Goal: Information Seeking & Learning: Learn about a topic

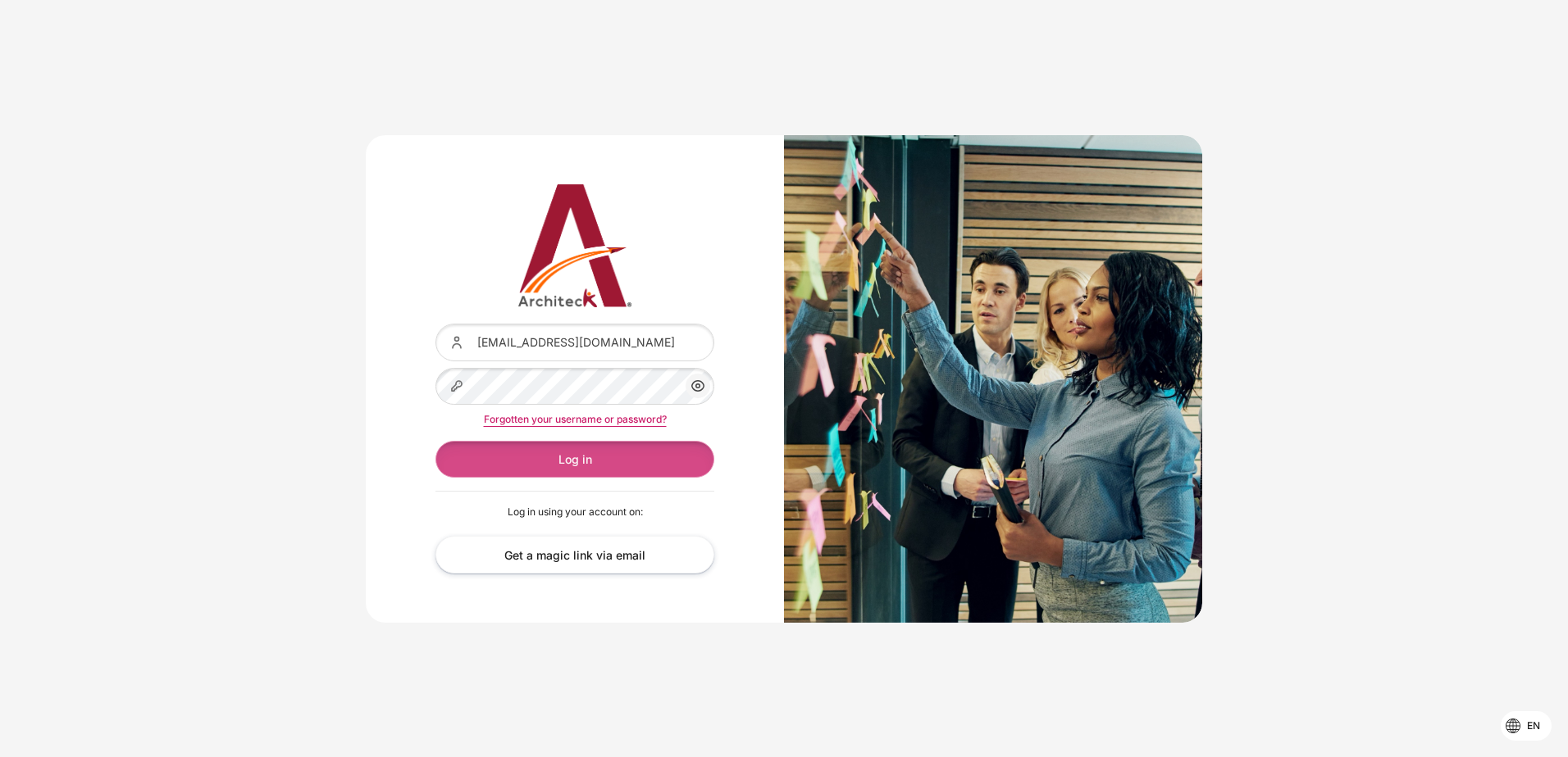
click at [532, 458] on button "Log in" at bounding box center [575, 459] width 279 height 37
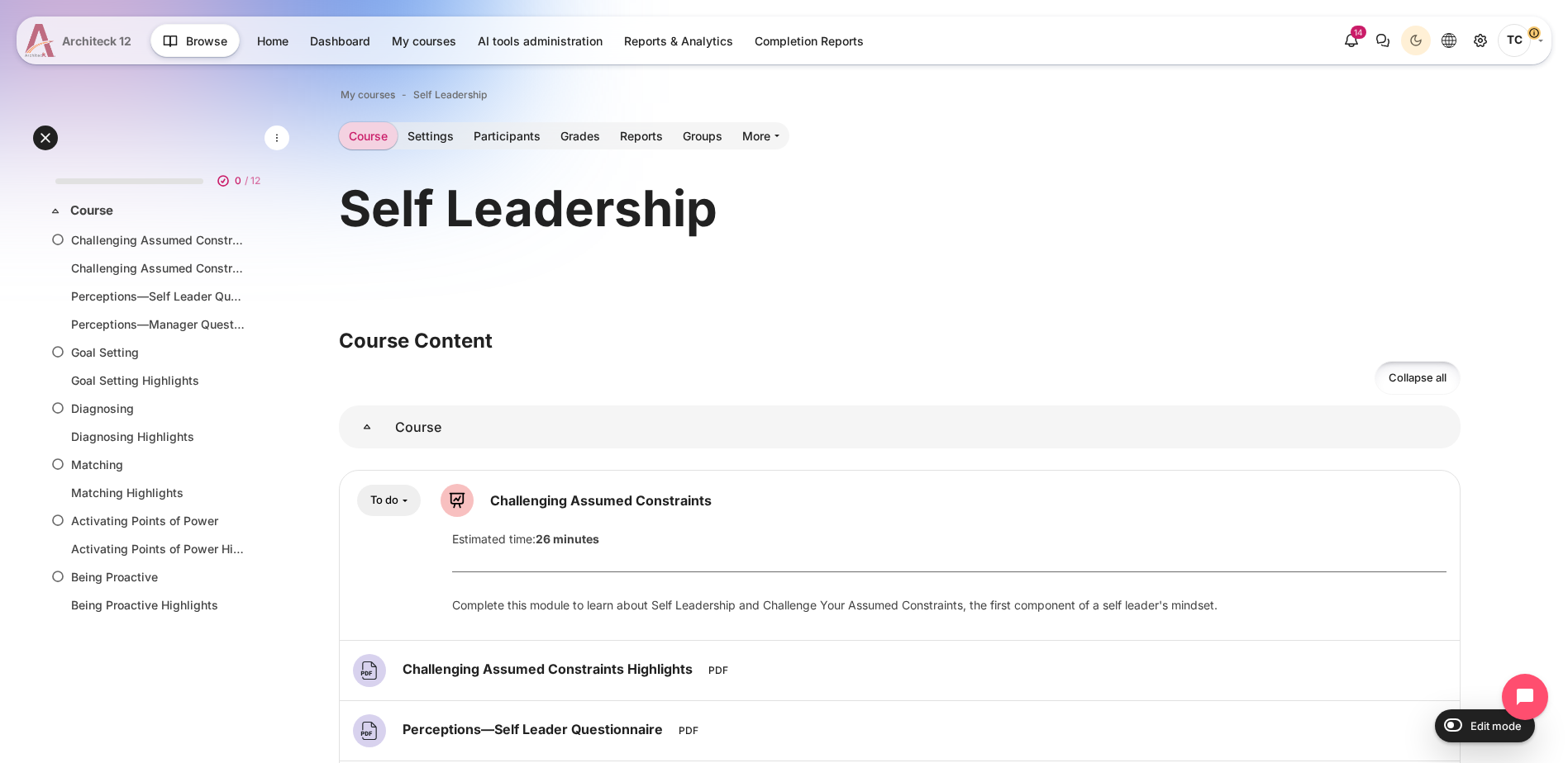
click at [115, 37] on span "Architeck 12" at bounding box center [96, 41] width 69 height 17
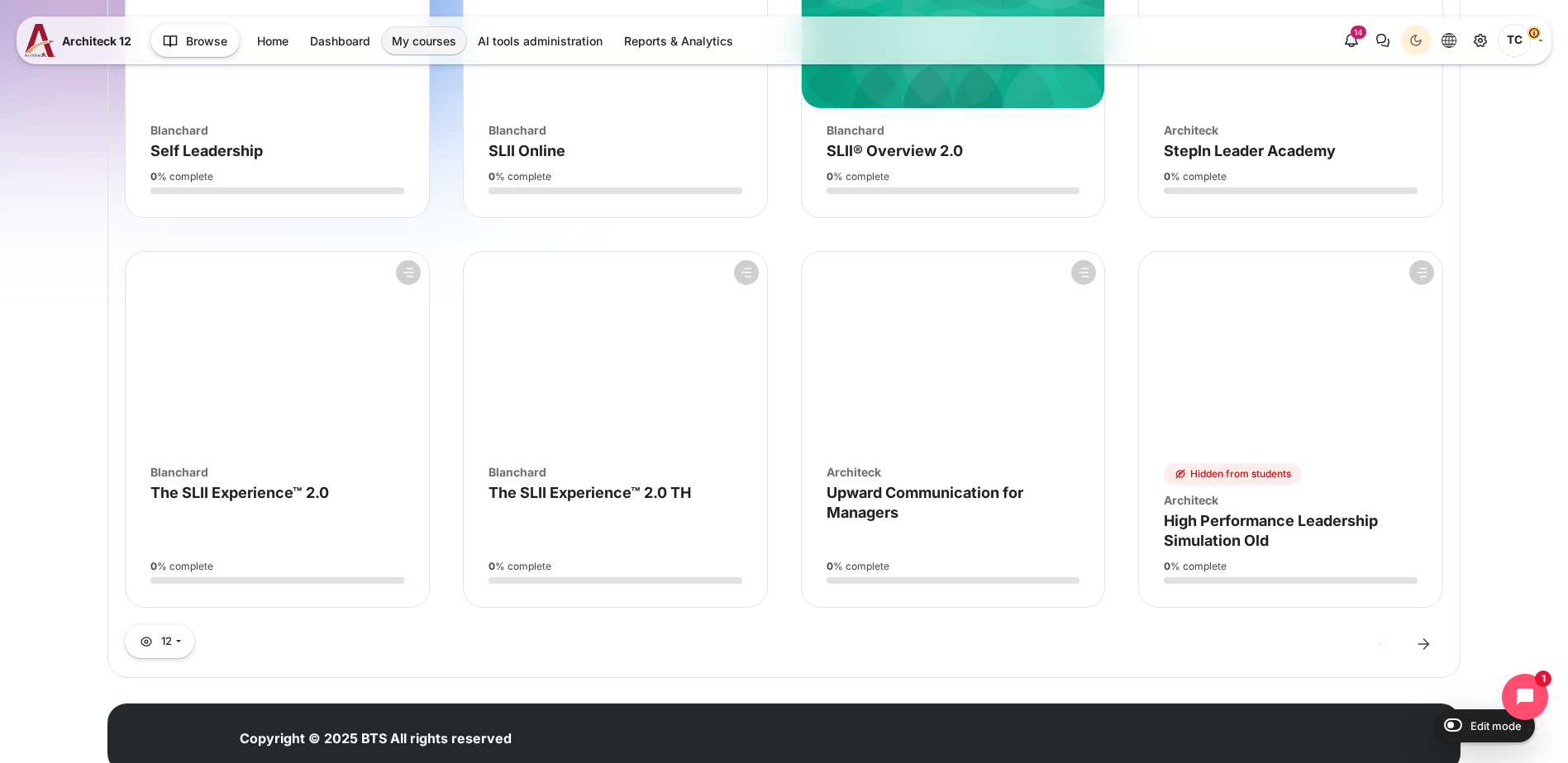
scroll to position [775, 0]
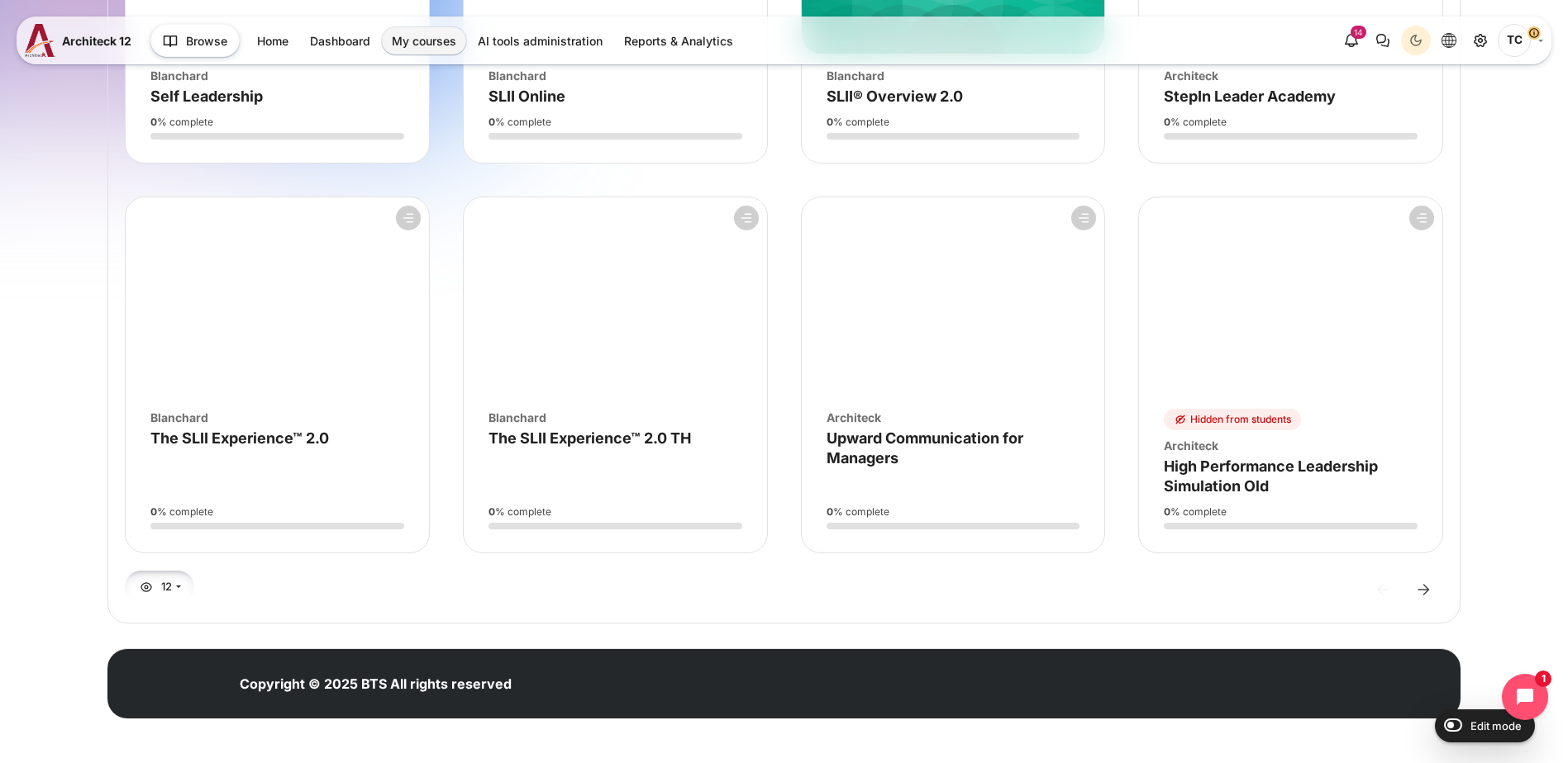
click at [181, 582] on button "12" at bounding box center [160, 587] width 69 height 32
click at [192, 652] on link "All" at bounding box center [199, 657] width 132 height 28
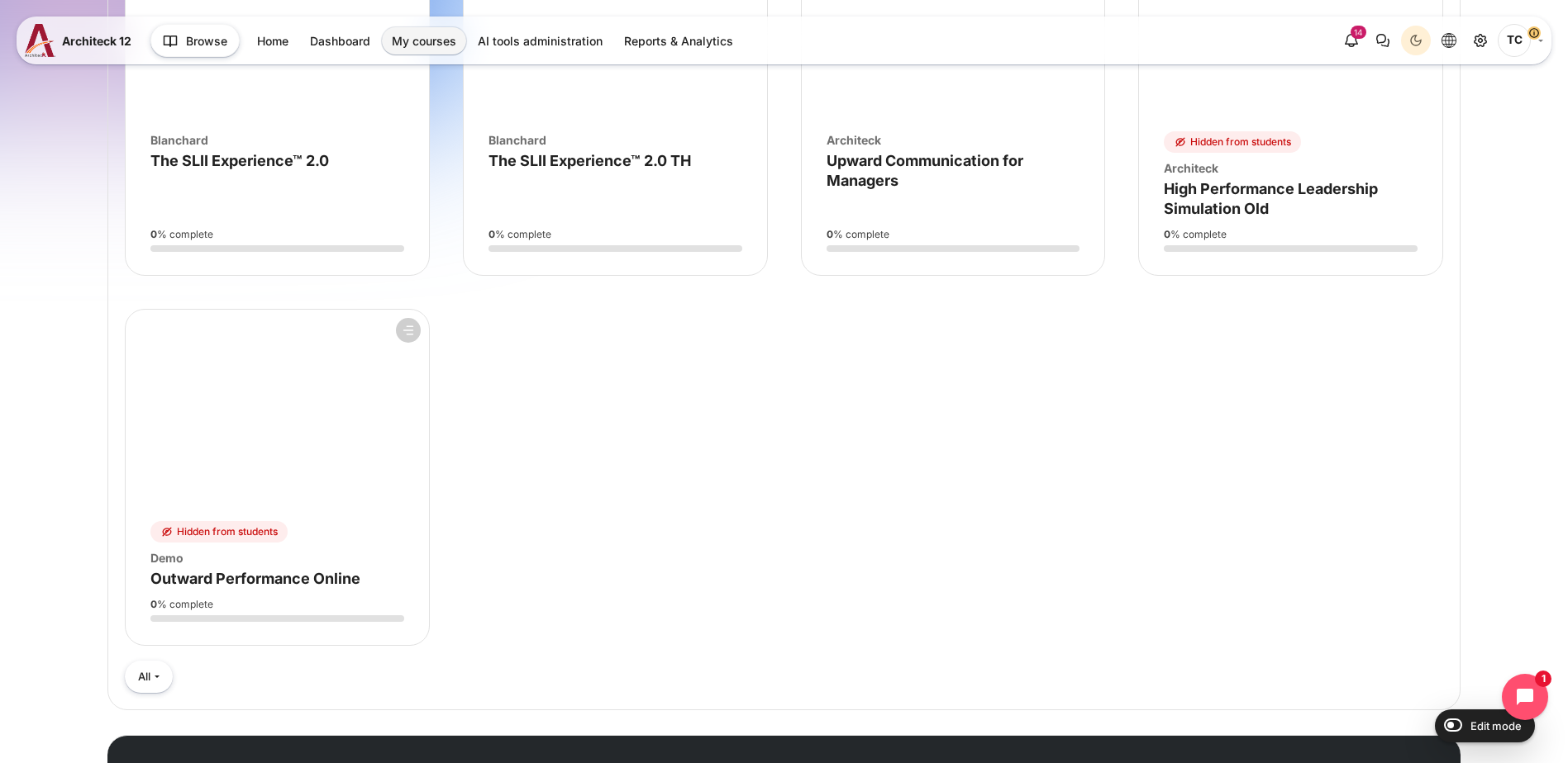
scroll to position [1054, 0]
click at [306, 152] on span "The SLII Experience™ 2.0" at bounding box center [240, 160] width 179 height 17
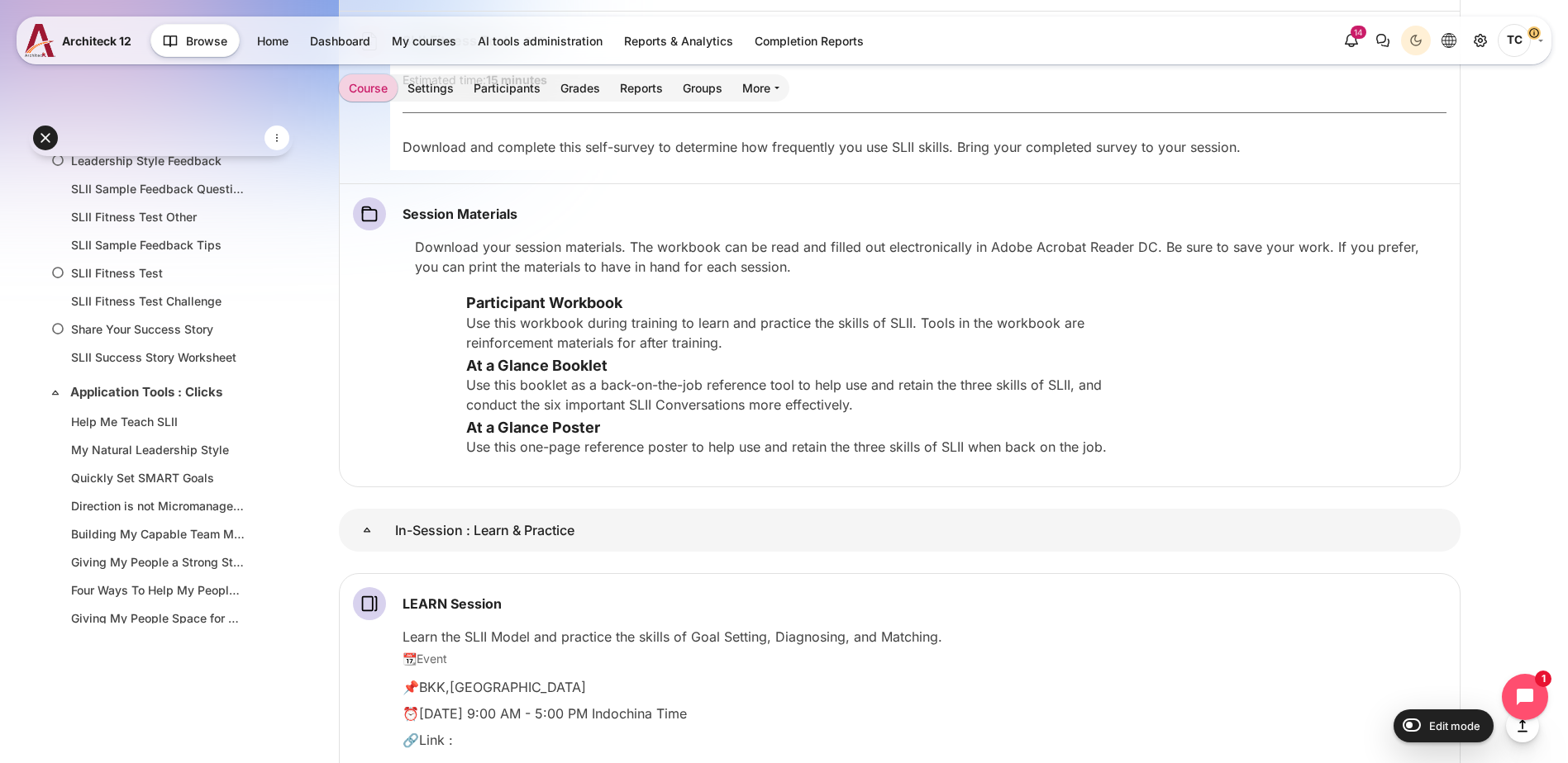
scroll to position [1348, 0]
click at [159, 430] on link "Help Me Teach SLII" at bounding box center [158, 421] width 174 height 17
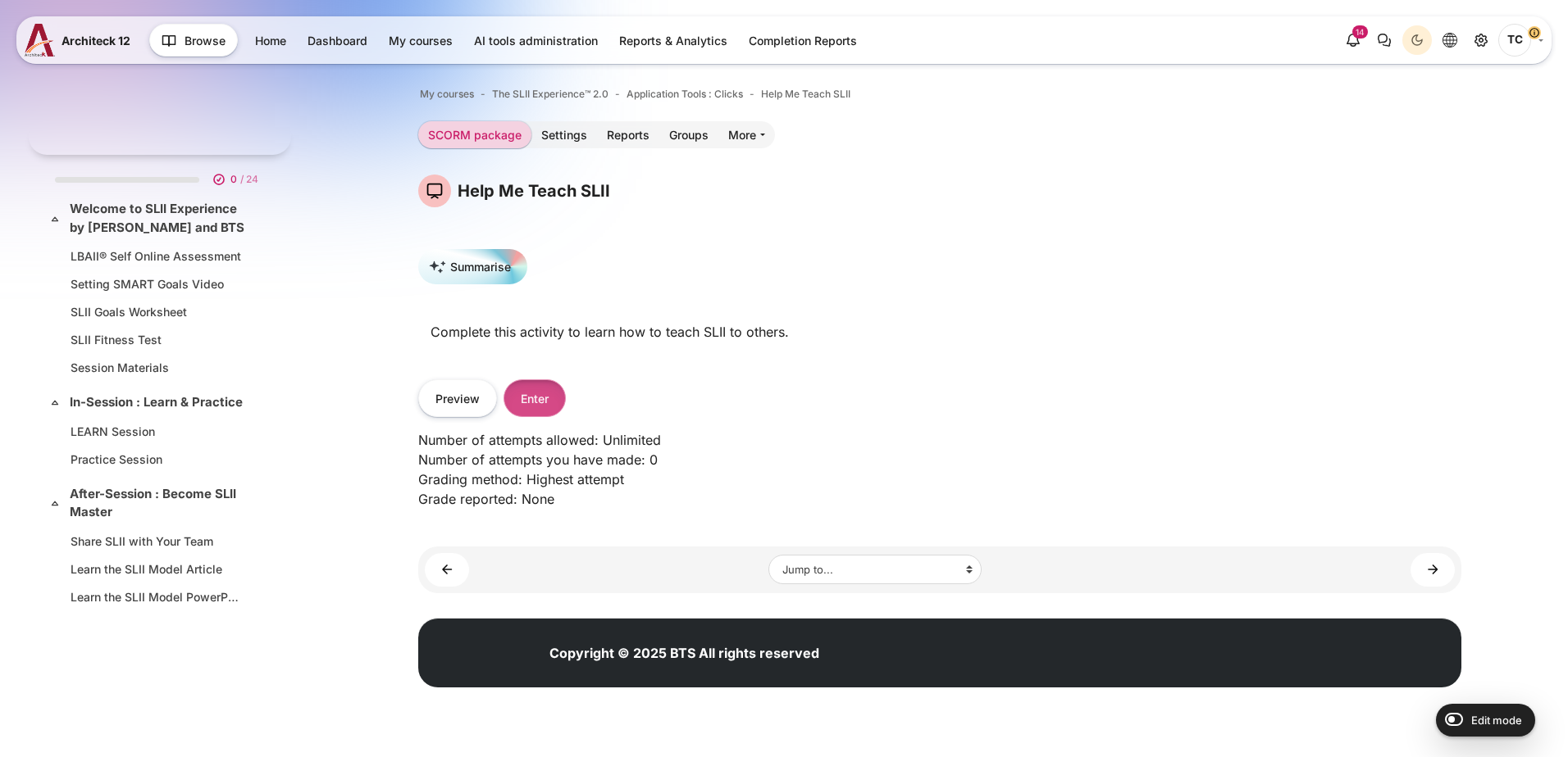
scroll to position [1387, 0]
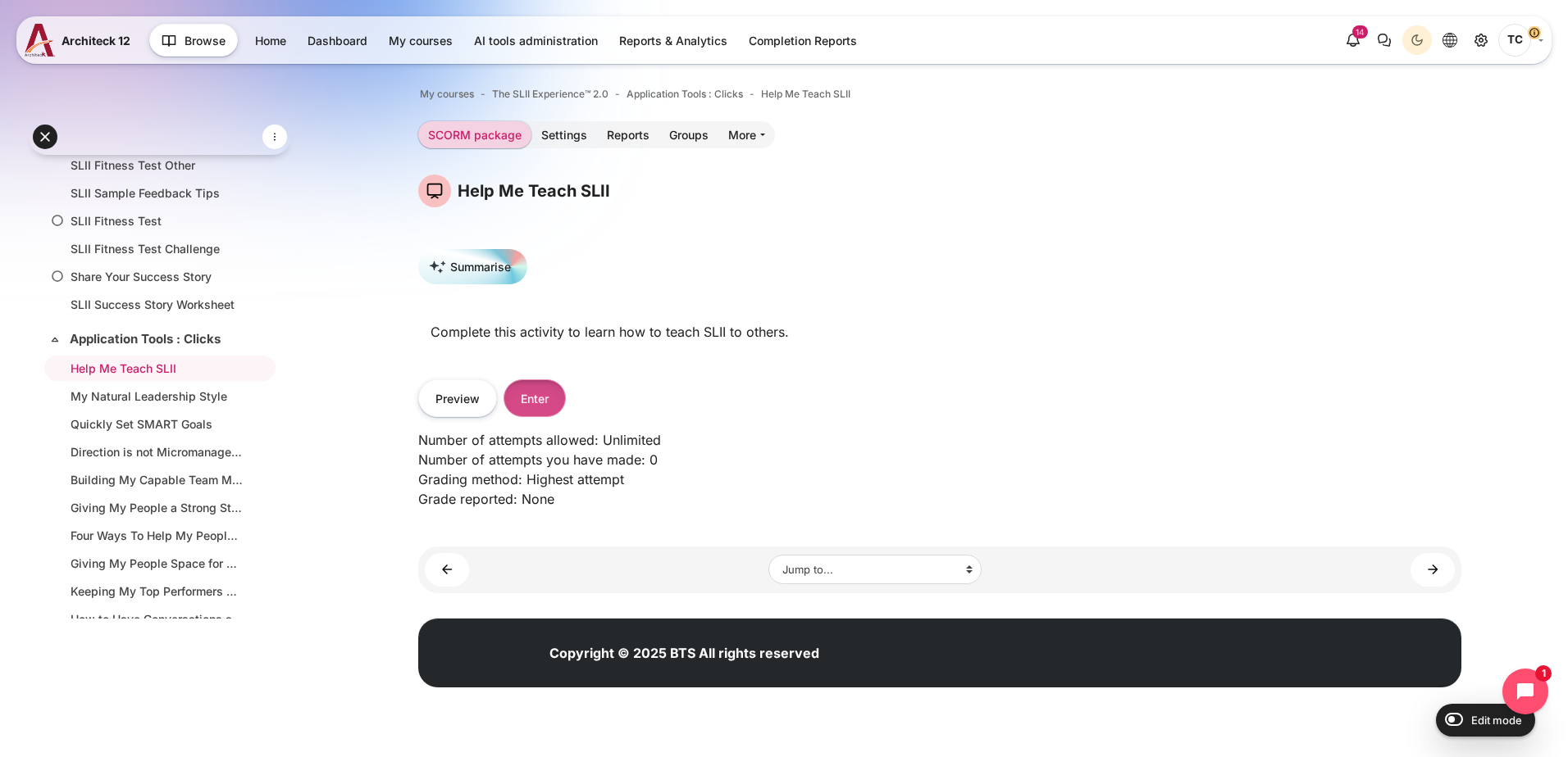
click at [537, 388] on button "Enter" at bounding box center [534, 398] width 62 height 37
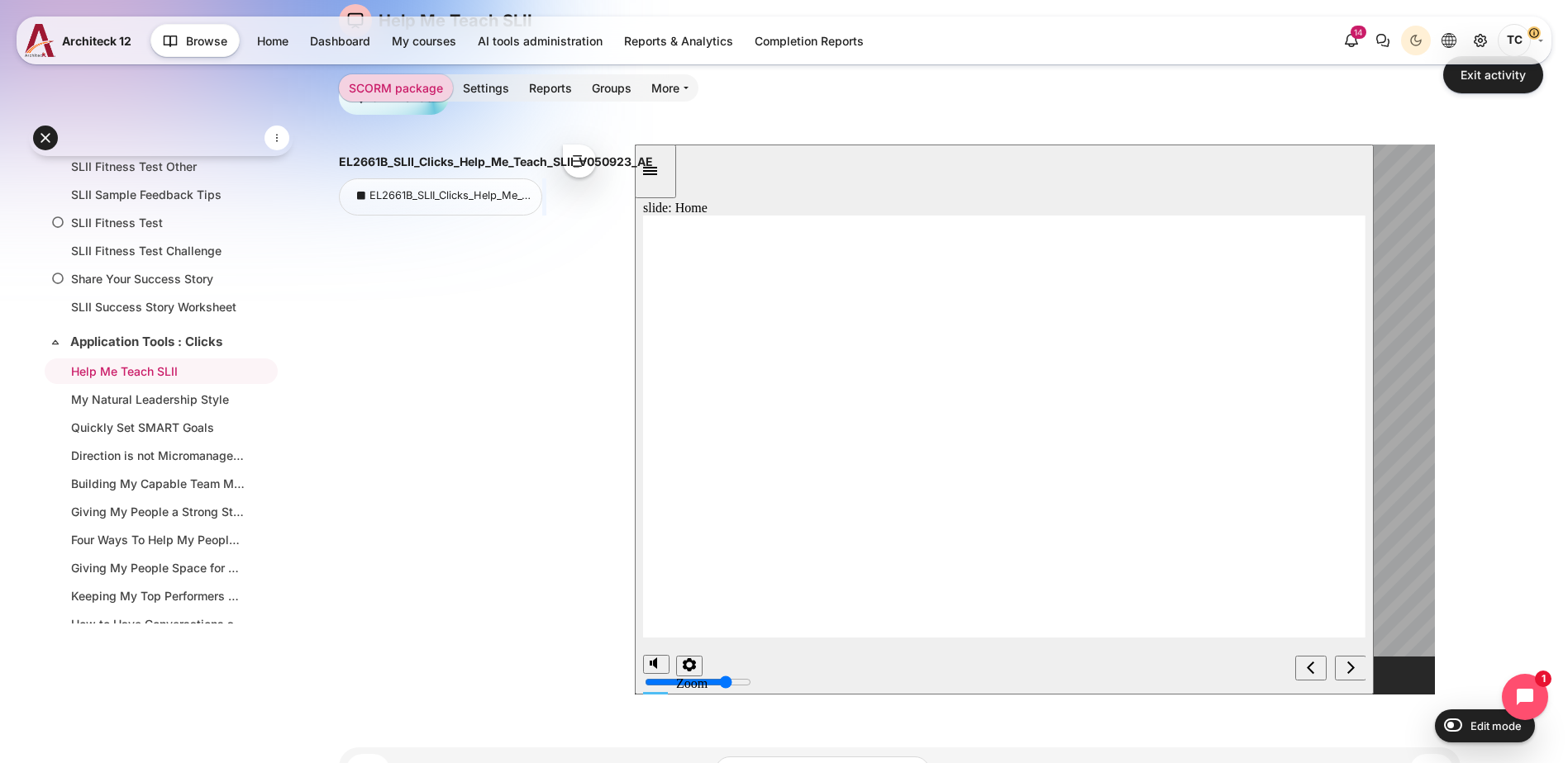
scroll to position [177, 0]
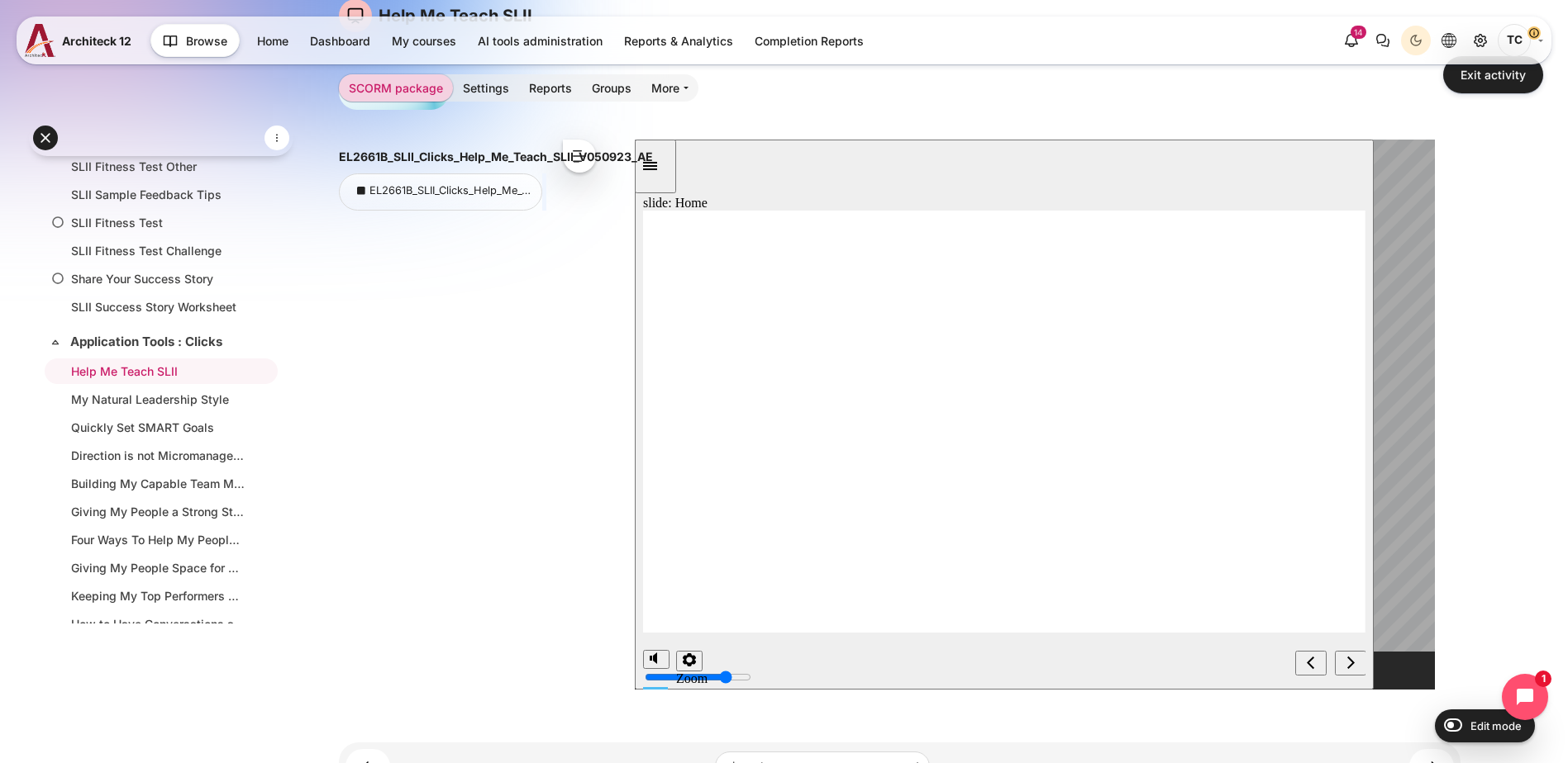
click at [1341, 658] on div "next" at bounding box center [1349, 664] width 18 height 17
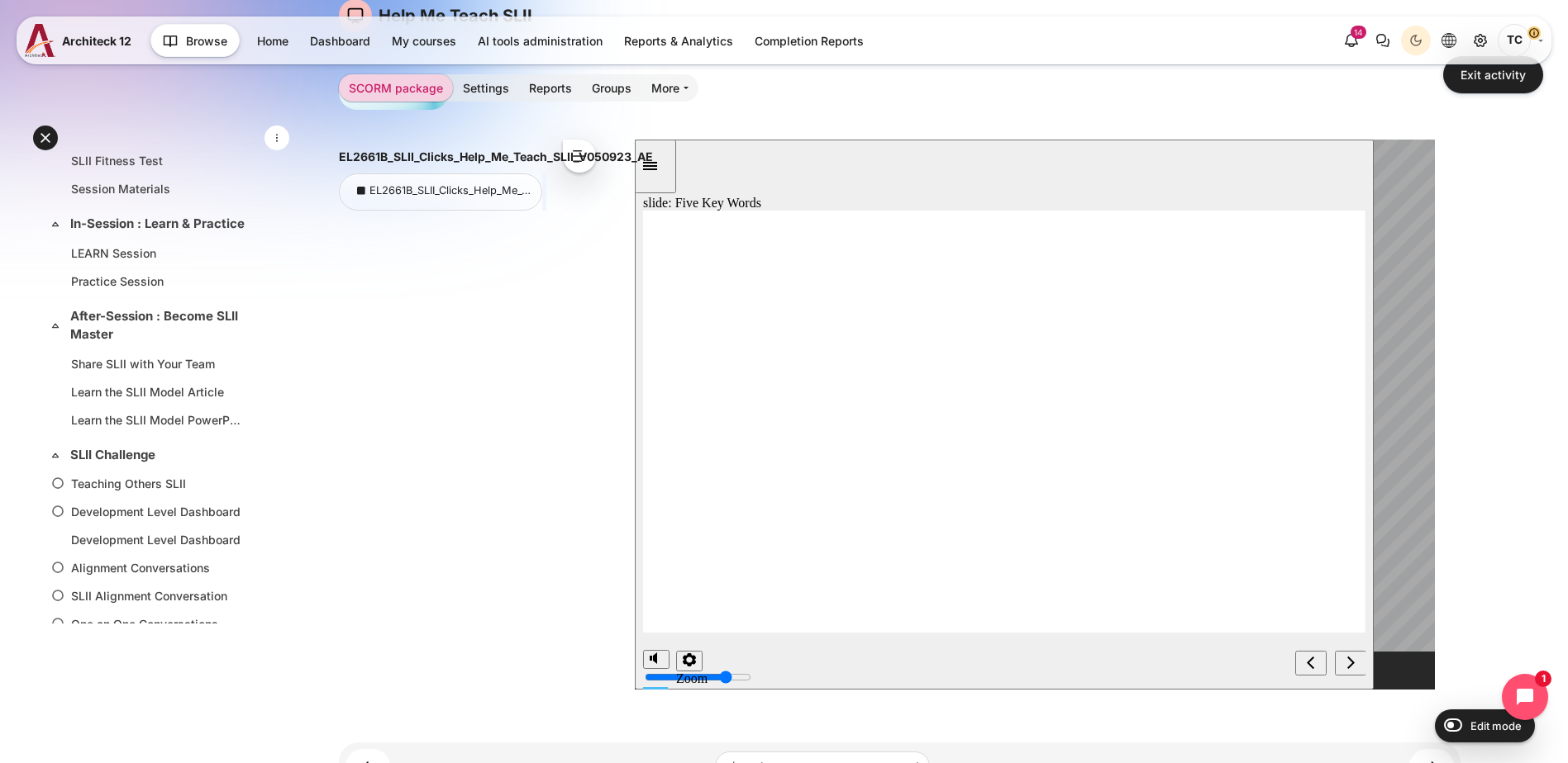
scroll to position [0, 0]
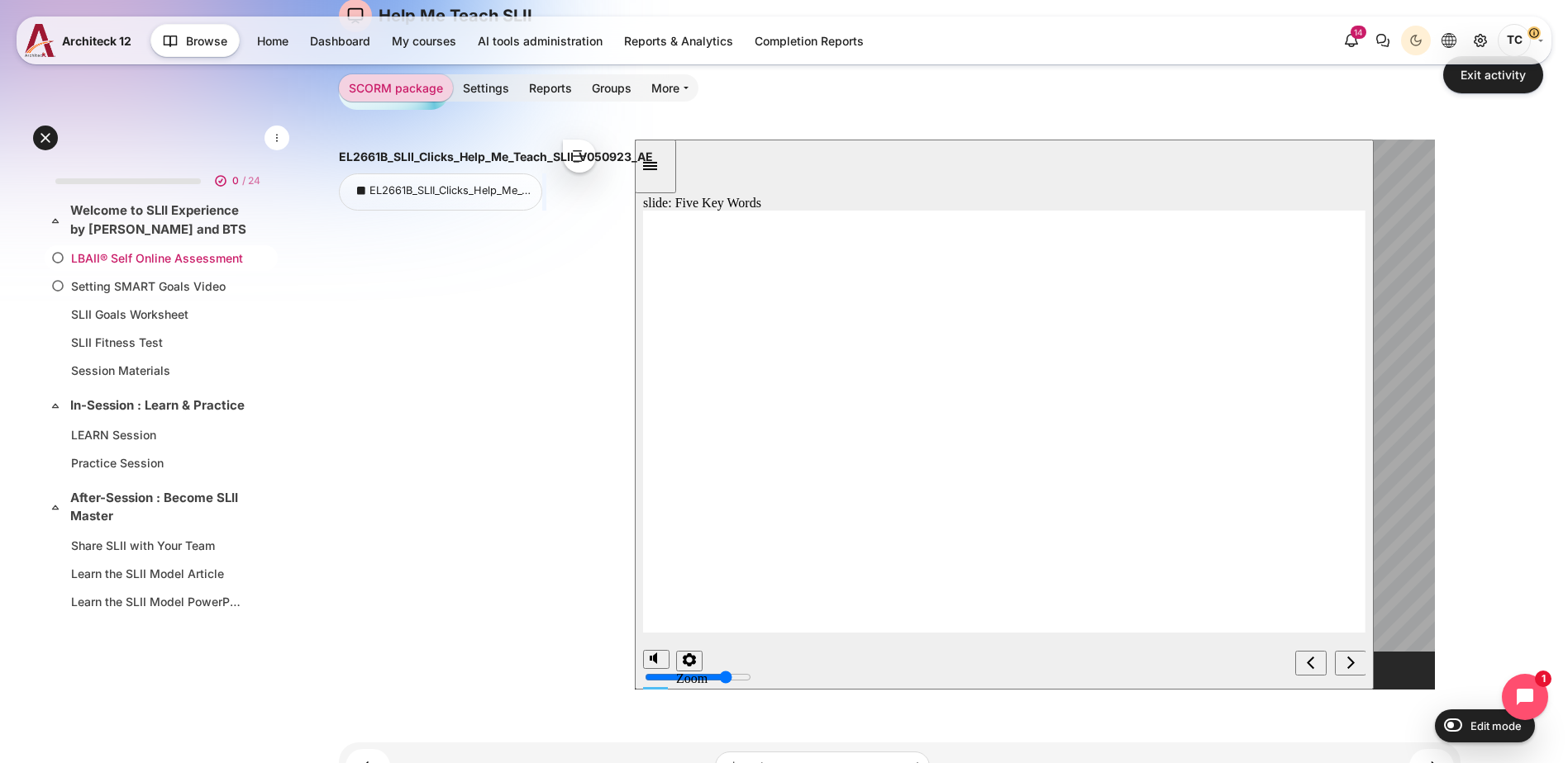
click at [159, 261] on link "LBAII® Self Online Assessment" at bounding box center [158, 258] width 174 height 17
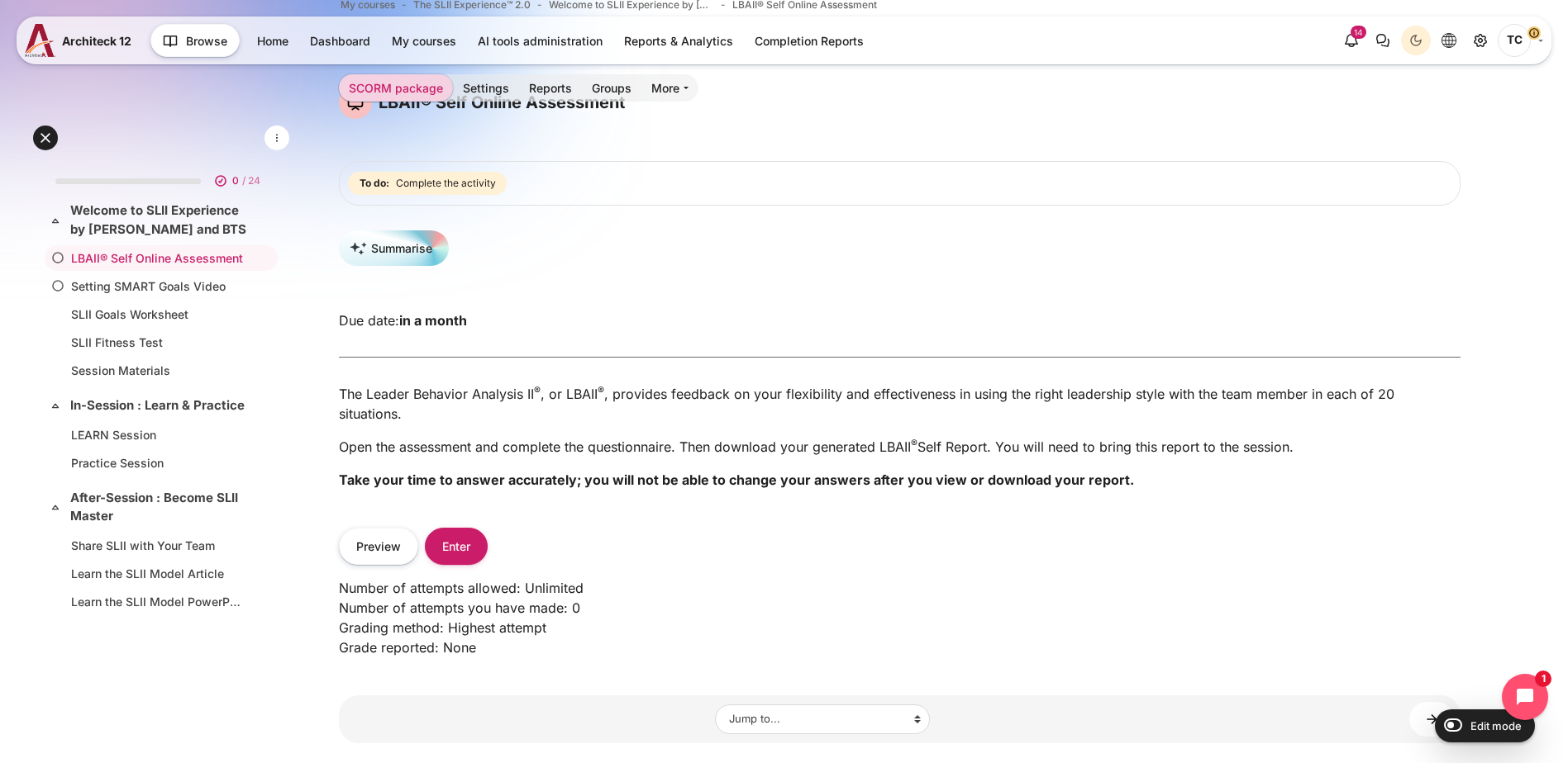
scroll to position [218, 0]
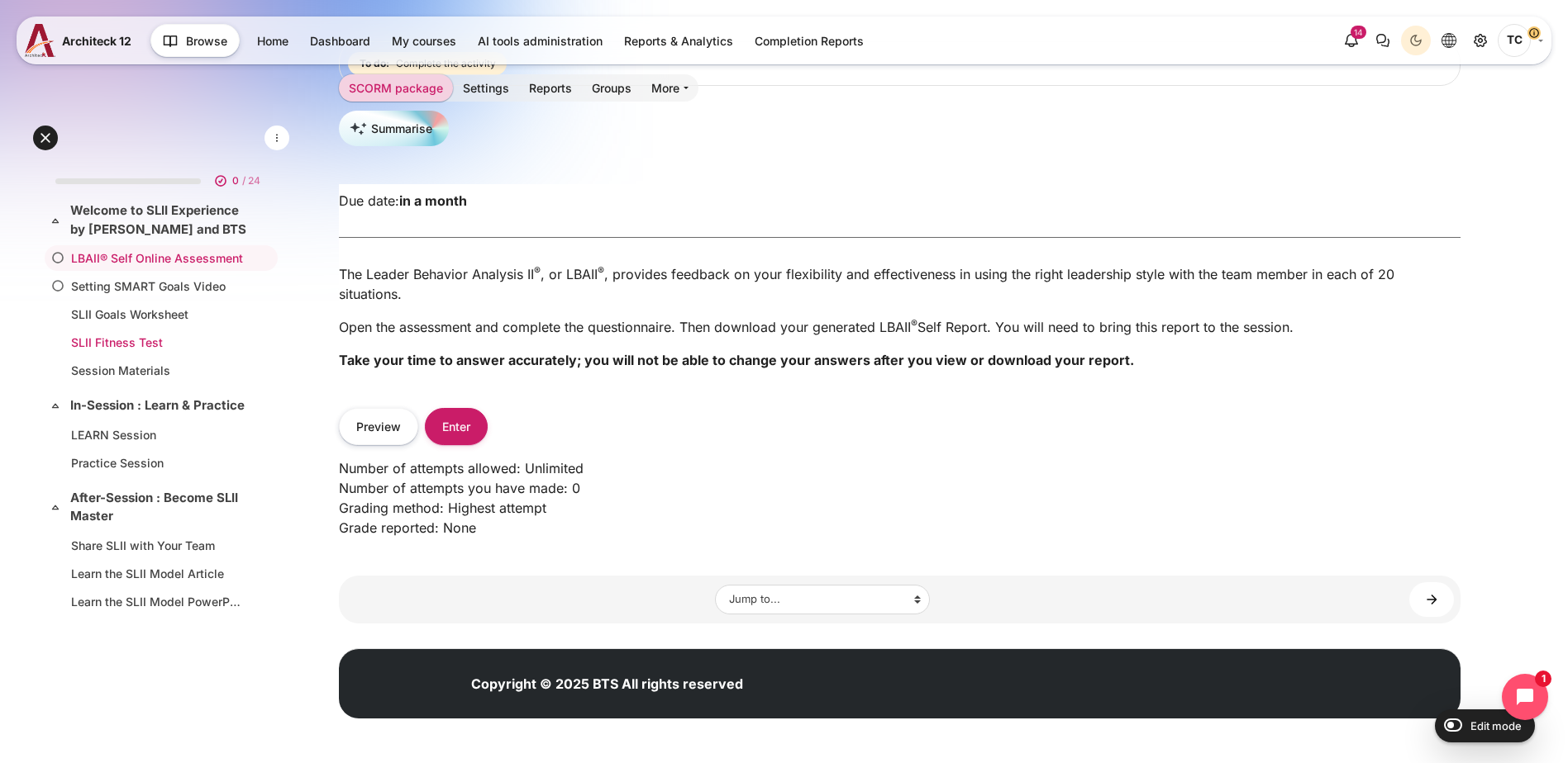
click at [143, 336] on link "SLII Fitness Test" at bounding box center [158, 343] width 174 height 17
click at [488, 418] on button "Enter" at bounding box center [456, 426] width 63 height 37
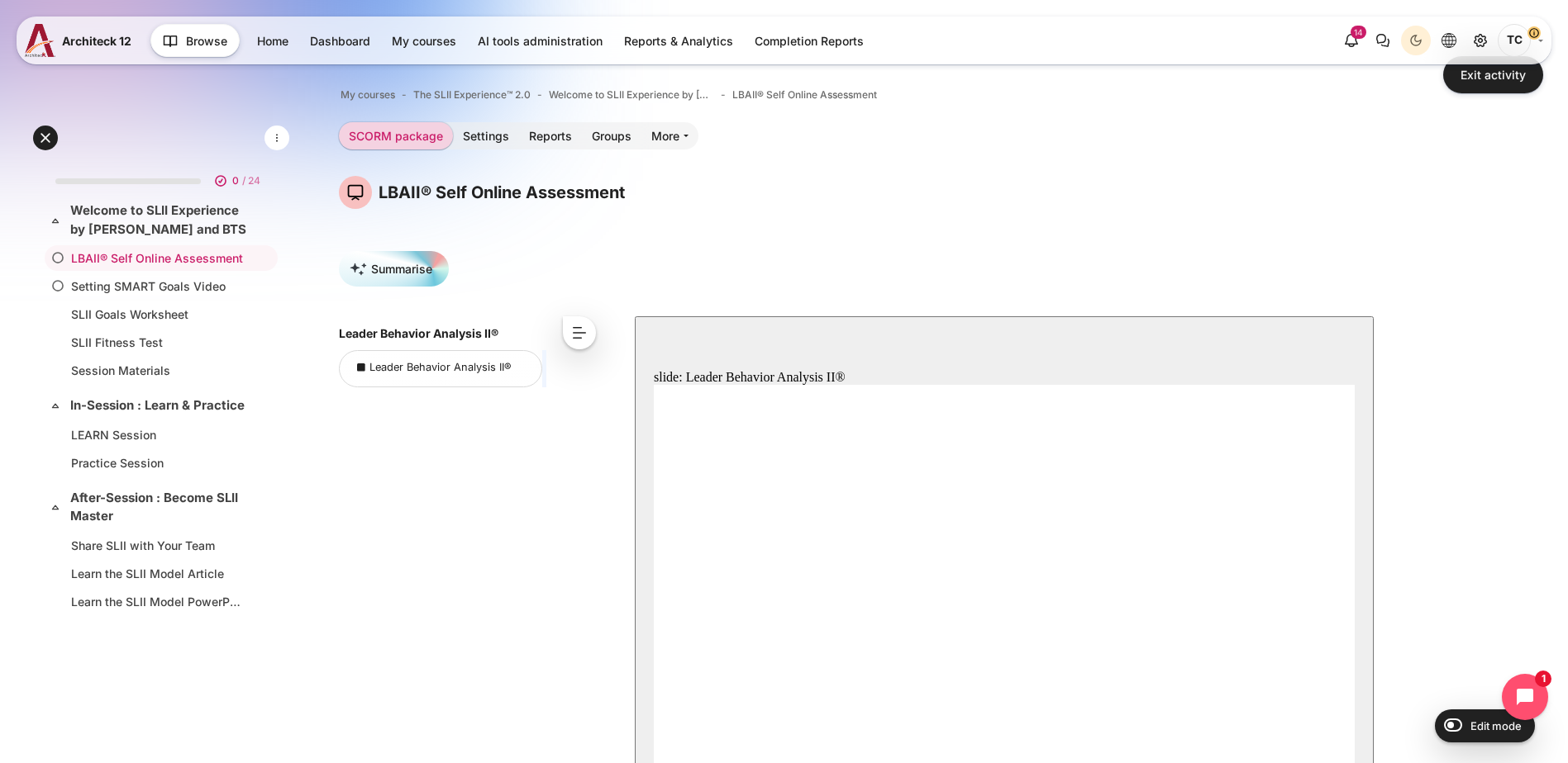
click at [596, 331] on button "<" at bounding box center [579, 333] width 33 height 33
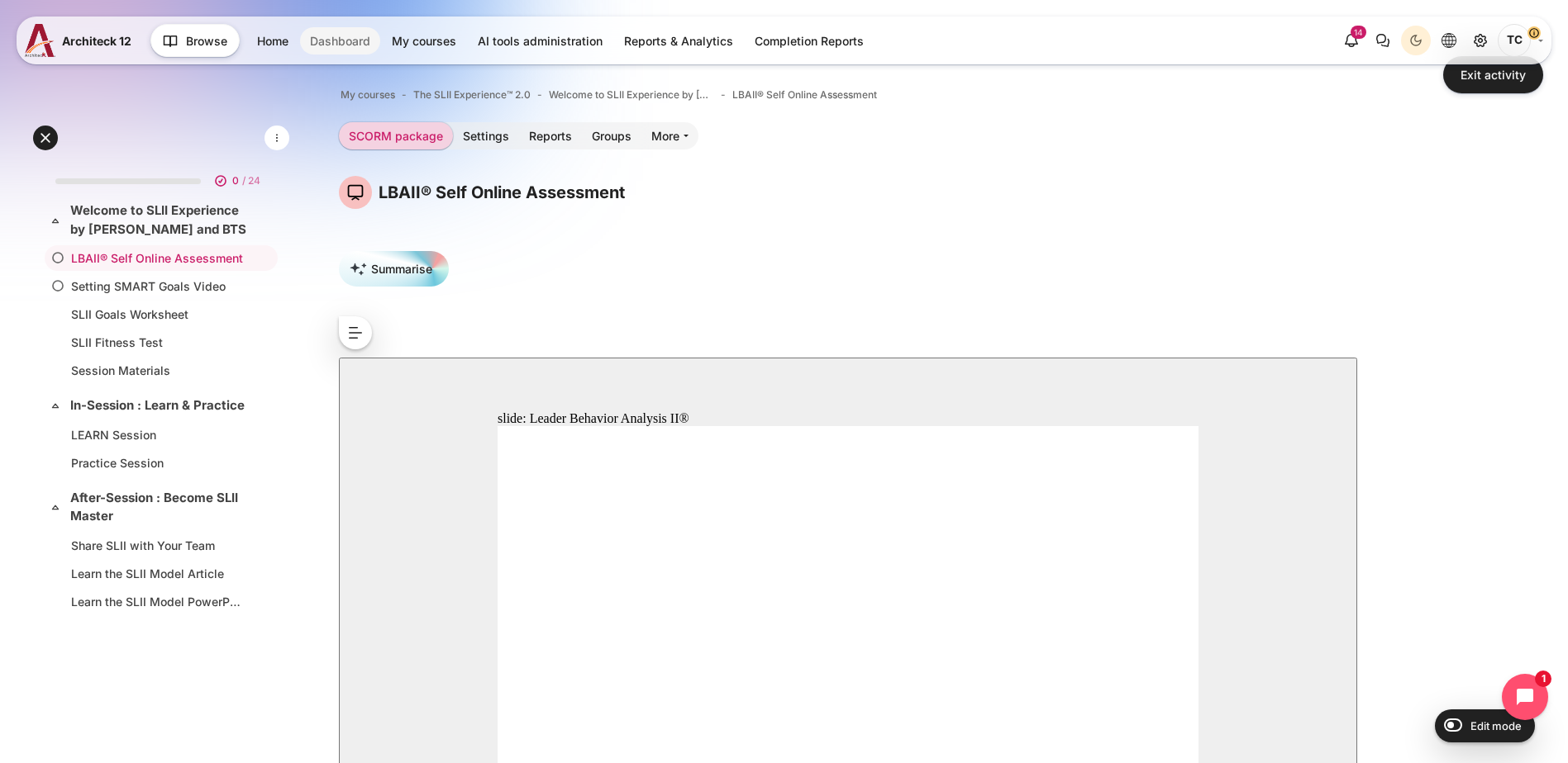
click at [352, 36] on link "Dashboard" at bounding box center [340, 40] width 80 height 27
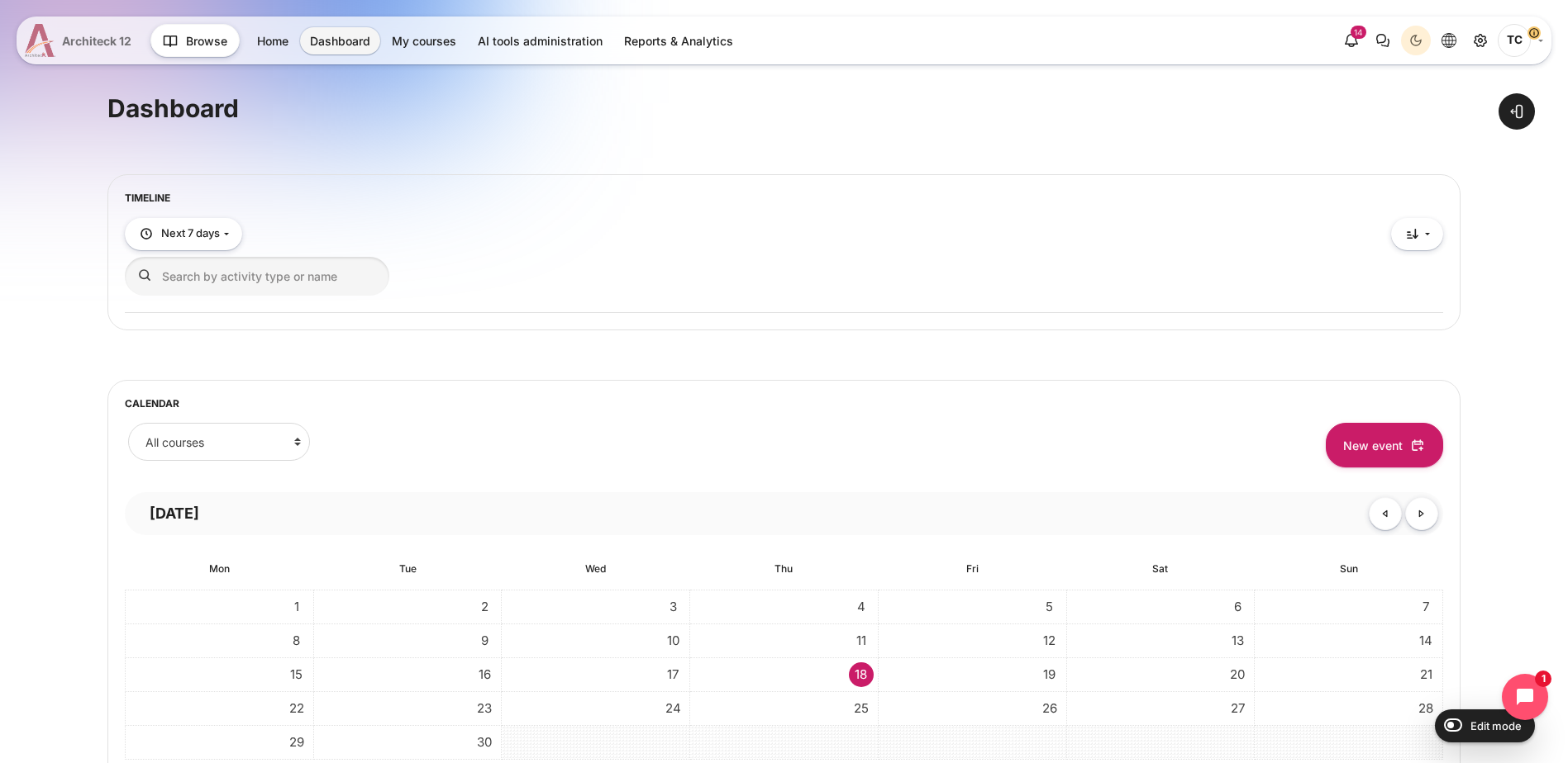
click at [111, 40] on span "Architeck 12" at bounding box center [96, 41] width 69 height 17
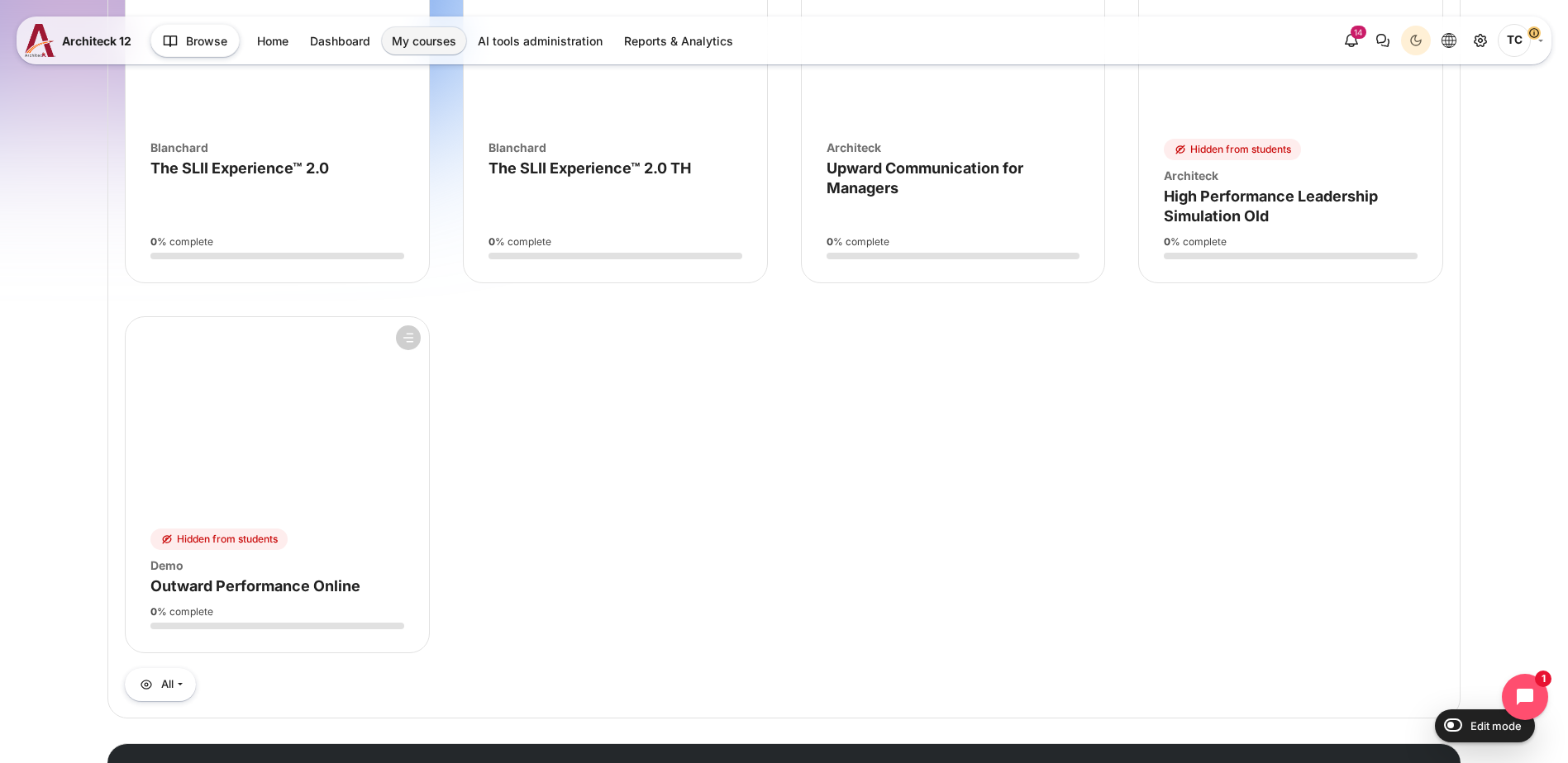
scroll to position [1044, 0]
click at [514, 164] on span "The SLII Experience™ 2.0 TH" at bounding box center [590, 169] width 202 height 17
